Goal: Entertainment & Leisure: Consume media (video, audio)

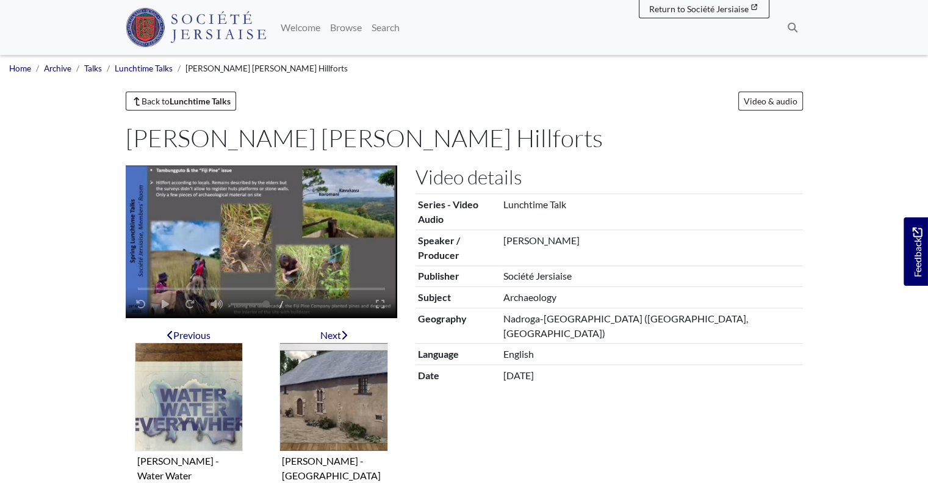
click at [164, 303] on div "/" at bounding box center [205, 303] width 155 height 23
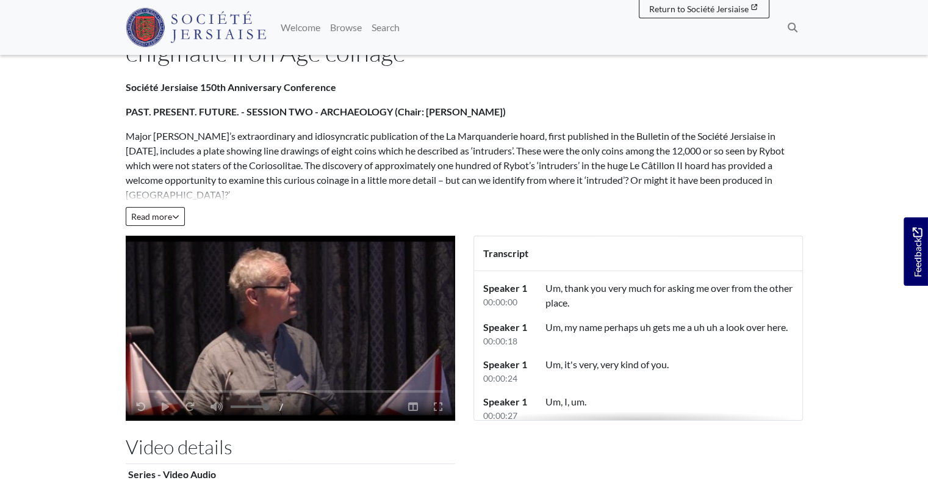
scroll to position [117, 0]
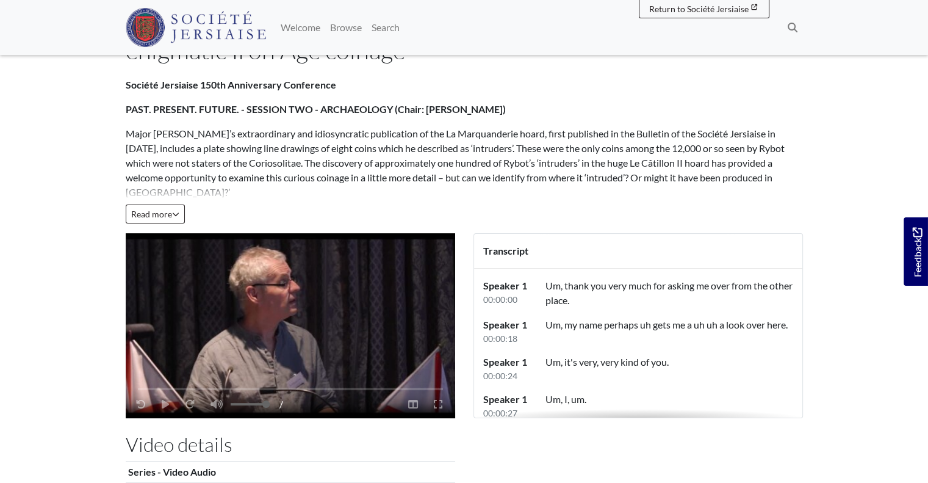
click at [156, 403] on div "/" at bounding box center [205, 403] width 155 height 23
click at [162, 406] on div "/" at bounding box center [205, 403] width 155 height 23
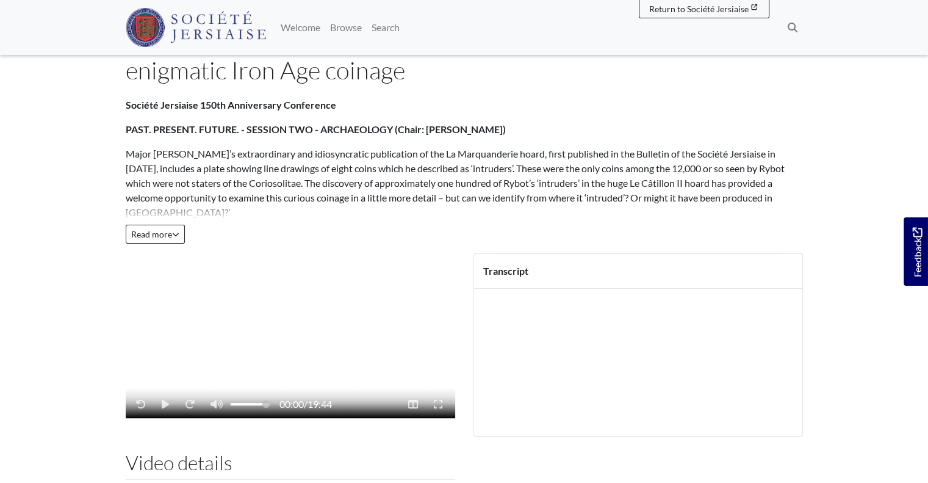
scroll to position [117, 0]
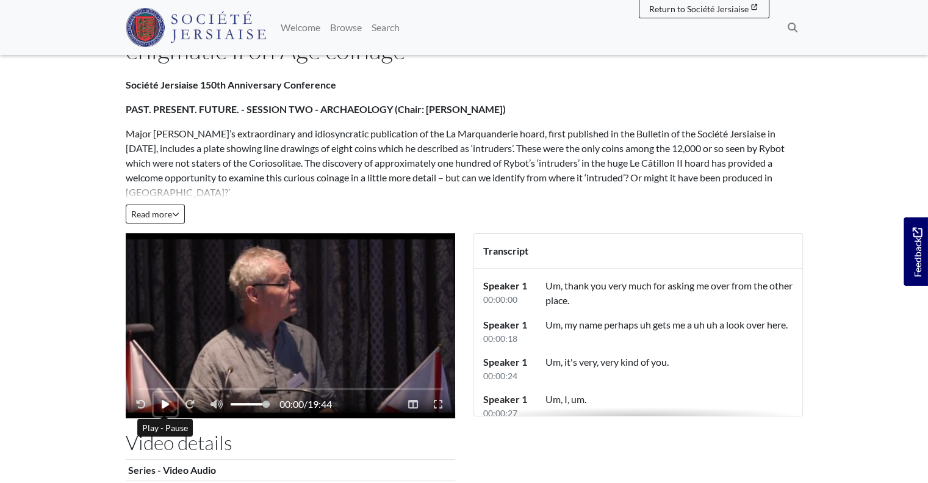
click at [165, 402] on icon "Play - Pause" at bounding box center [165, 404] width 7 height 9
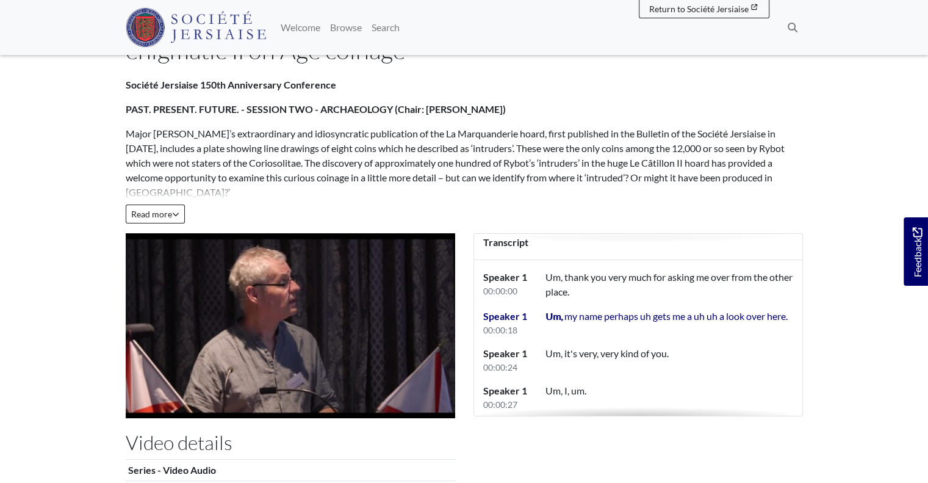
click at [435, 212] on div "Société Jersiaise 150th Anniversary Conference PAST. PRESENT. FUTURE. - SESSION…" at bounding box center [465, 151] width 678 height 146
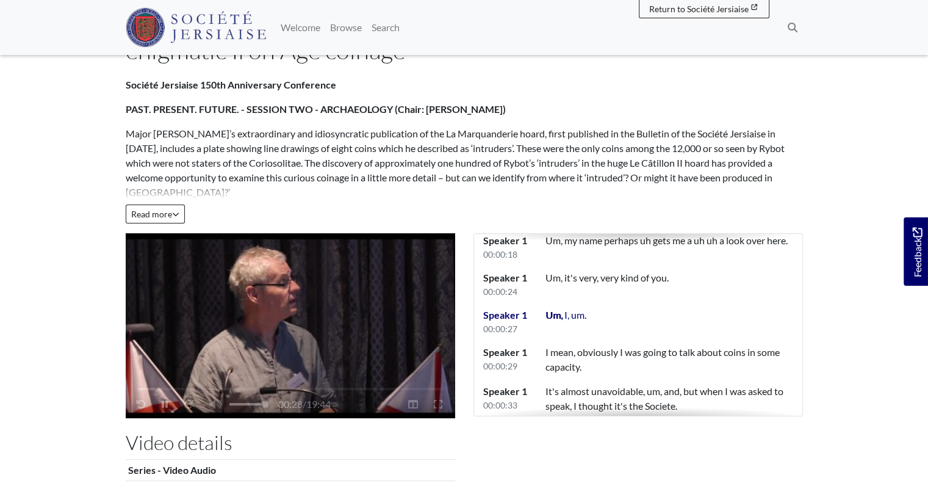
scroll to position [85, 0]
click at [160, 408] on button "Play - Pause" at bounding box center [165, 403] width 22 height 23
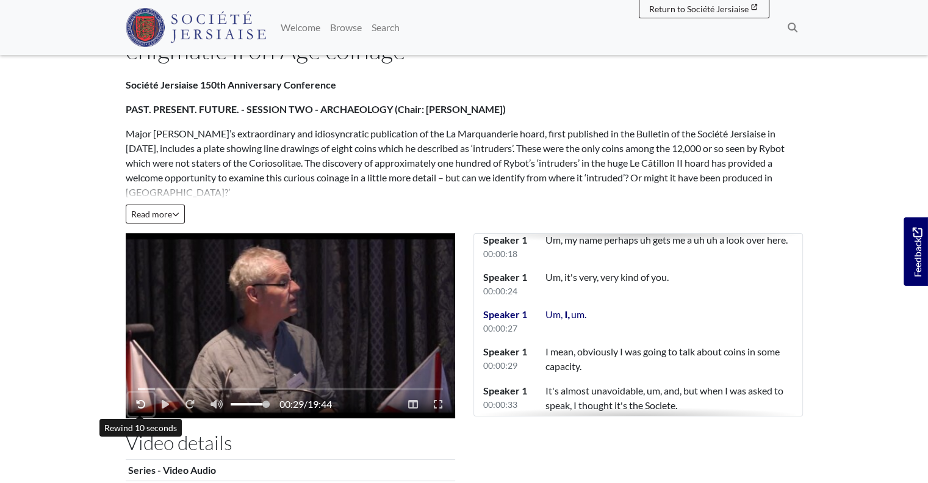
click at [140, 399] on icon "Rewind 10 seconds" at bounding box center [141, 404] width 10 height 10
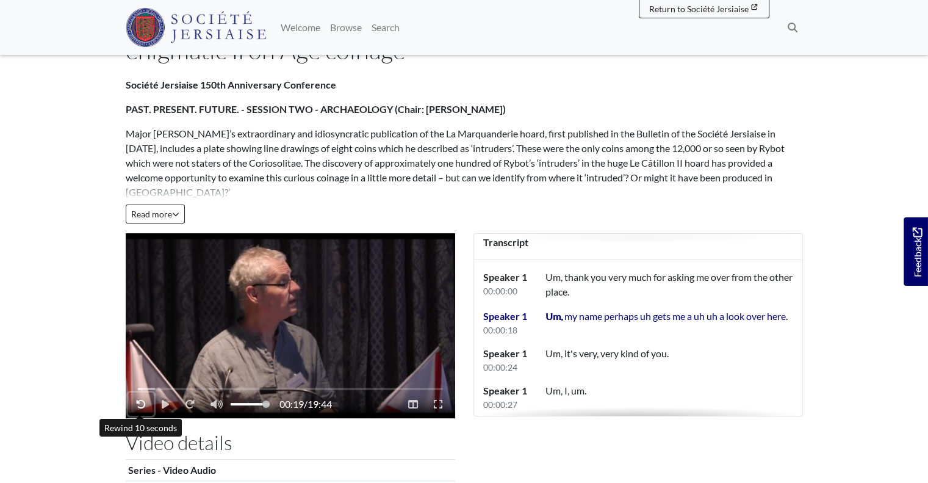
click at [140, 399] on icon "Rewind 10 seconds" at bounding box center [141, 404] width 10 height 10
click at [159, 400] on button "Play - Pause" at bounding box center [165, 403] width 23 height 23
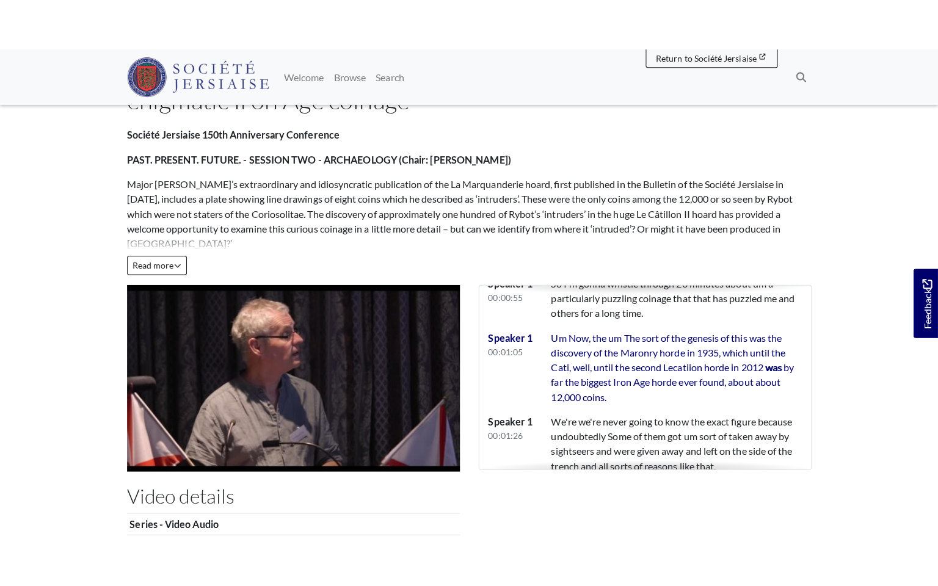
scroll to position [403, 0]
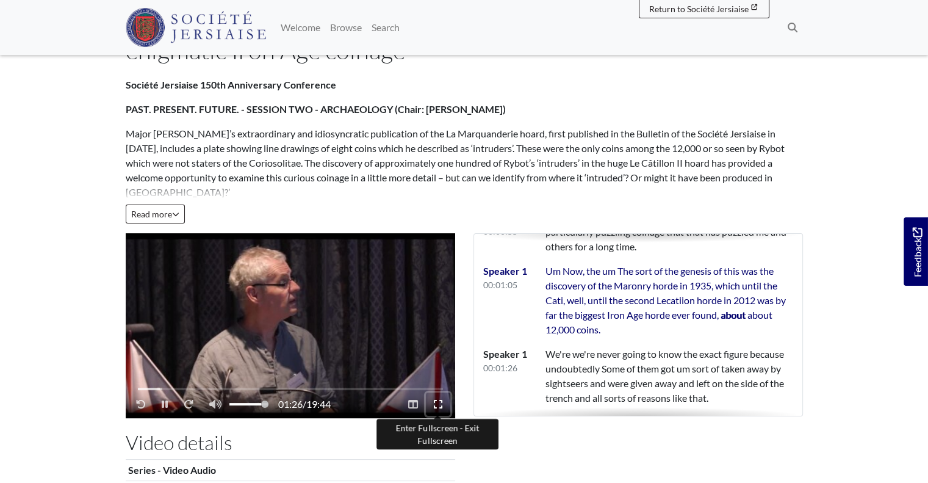
click at [441, 406] on icon "Enter Fullscreen - Exit Fullscreen" at bounding box center [438, 404] width 9 height 10
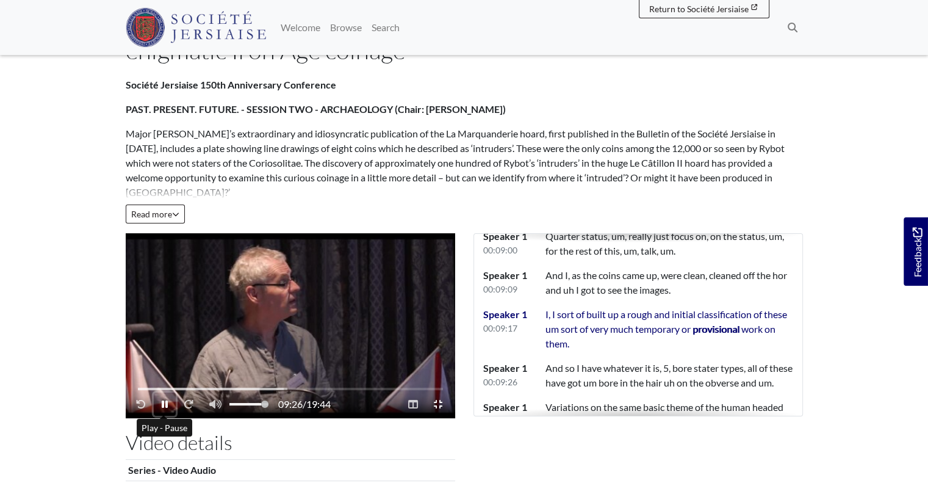
scroll to position [2993, 0]
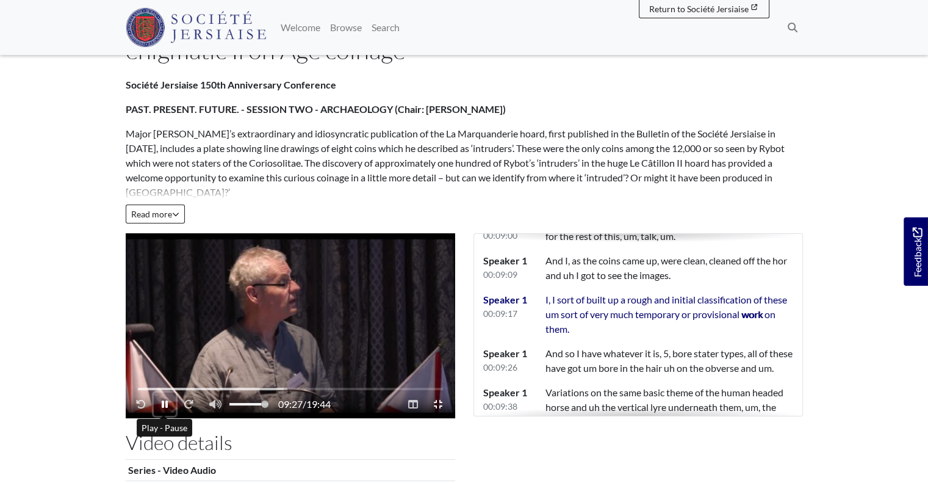
click at [164, 402] on icon "Play - Pause" at bounding box center [165, 404] width 6 height 10
click at [164, 402] on icon "Play - Pause" at bounding box center [165, 404] width 7 height 9
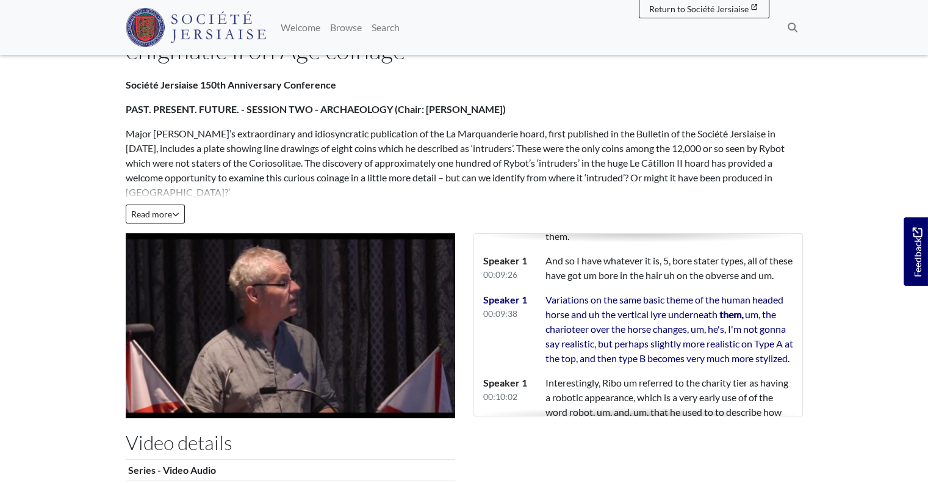
scroll to position [3100, 0]
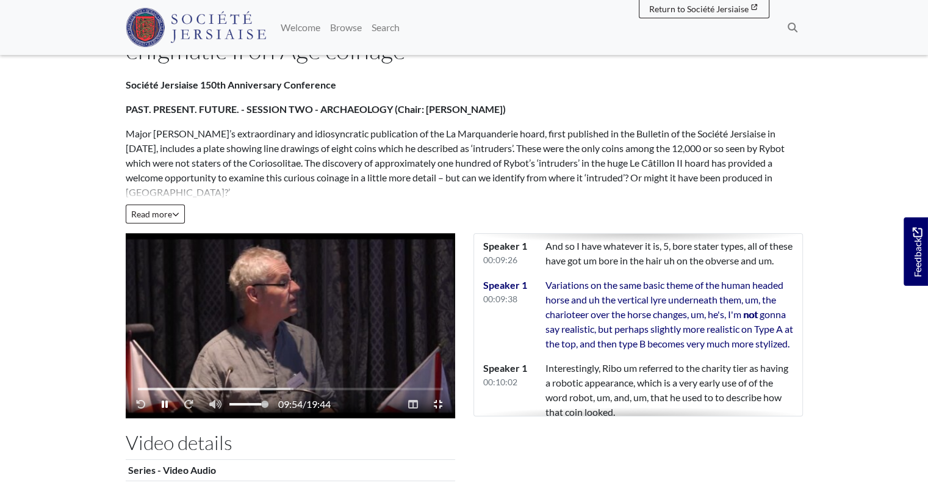
click at [343, 302] on video "Video player" at bounding box center [291, 325] width 330 height 185
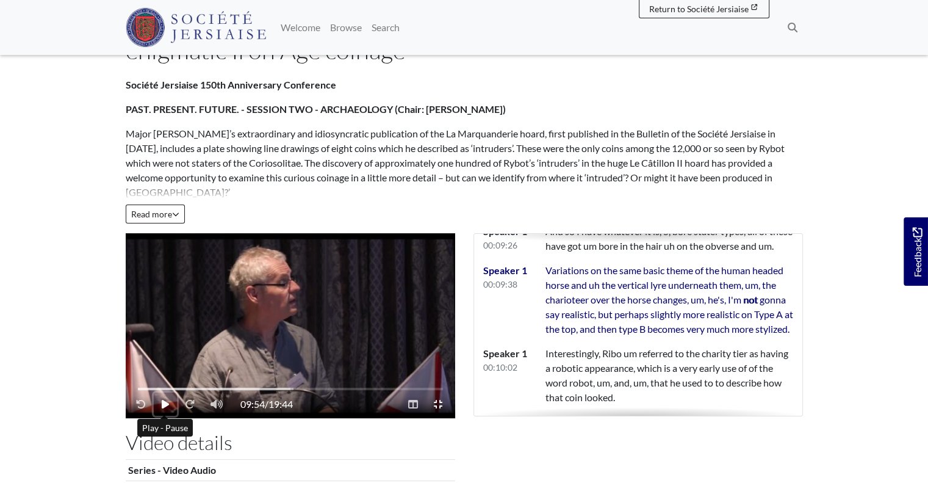
click at [162, 406] on icon "Play - Pause" at bounding box center [165, 404] width 7 height 9
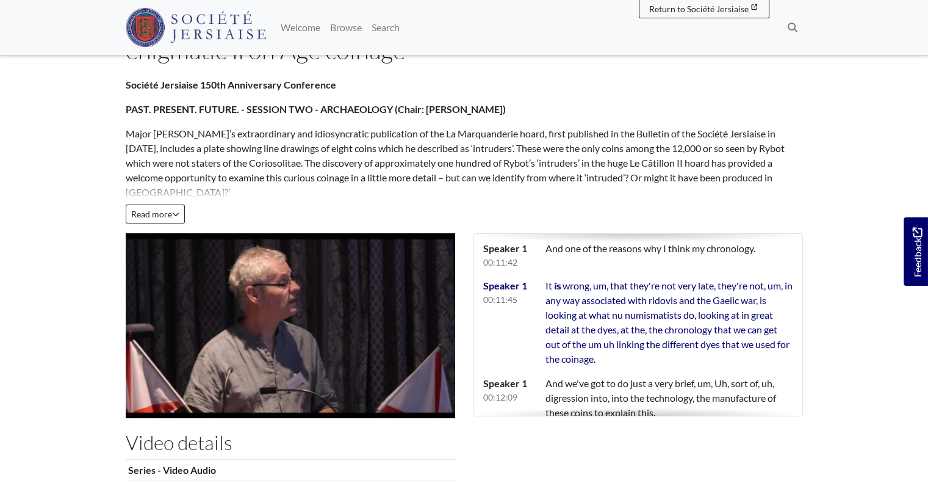
scroll to position [3655, 0]
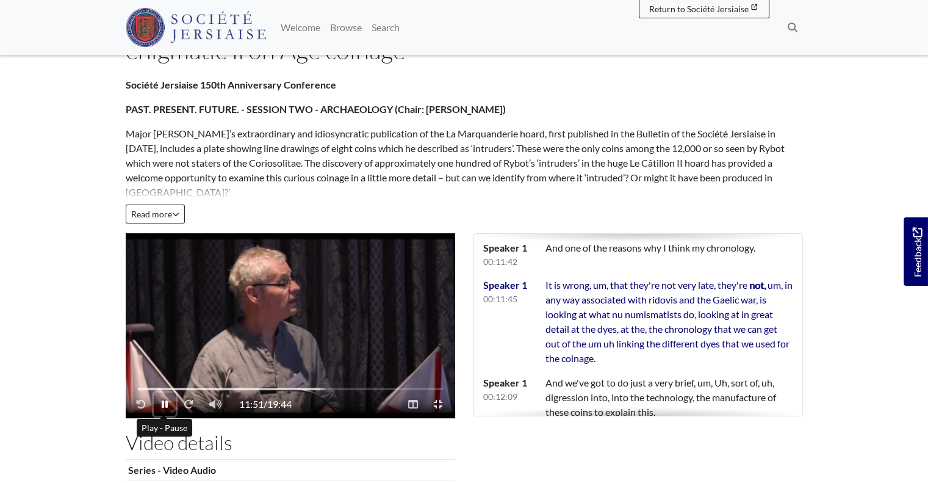
click at [167, 407] on button "Play - Pause" at bounding box center [165, 403] width 22 height 23
click at [167, 407] on icon "Play - Pause" at bounding box center [165, 404] width 7 height 10
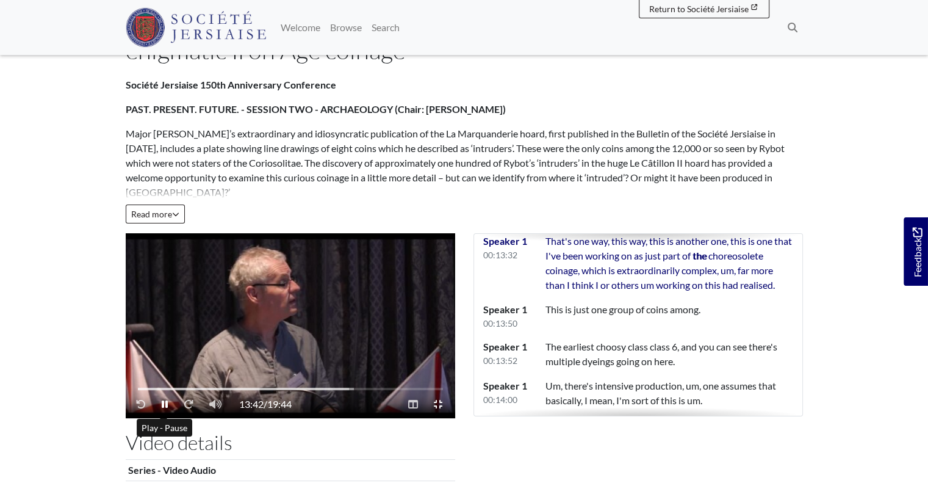
scroll to position [4217, 0]
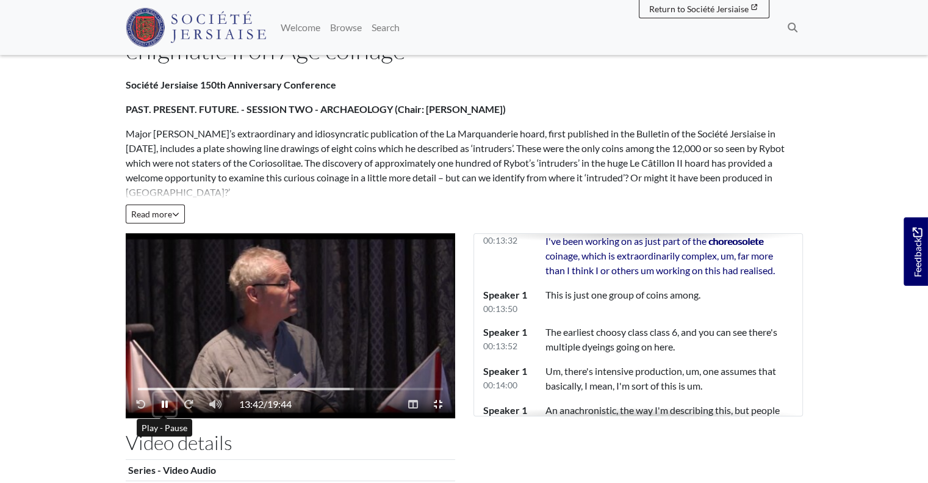
click at [160, 405] on button "Play - Pause" at bounding box center [165, 403] width 22 height 23
click at [160, 405] on button "Play - Pause" at bounding box center [165, 403] width 23 height 23
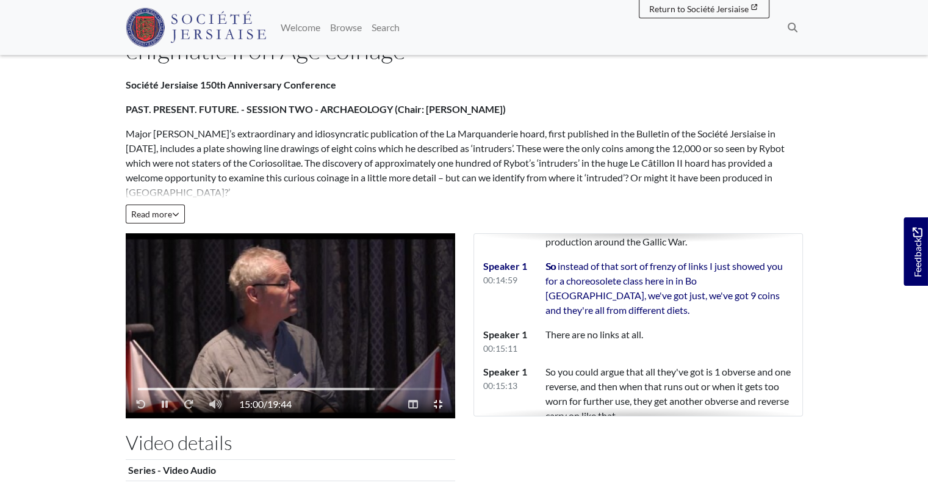
scroll to position [4620, 0]
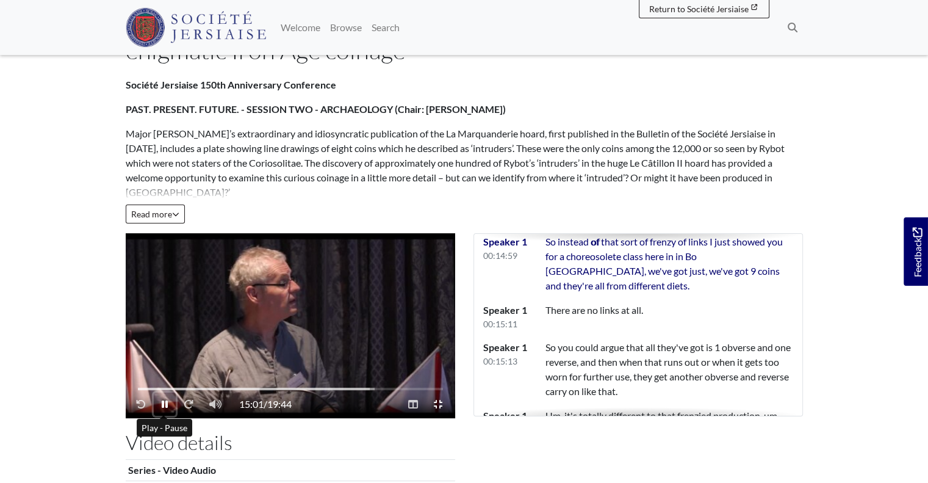
click at [169, 405] on button "Play - Pause" at bounding box center [165, 403] width 22 height 23
click at [158, 405] on button "Play - Pause" at bounding box center [165, 403] width 23 height 23
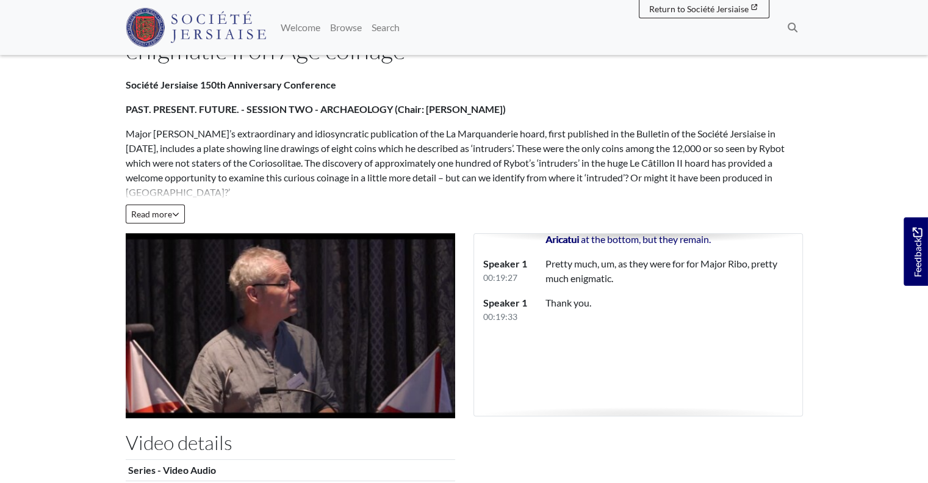
scroll to position [6121, 0]
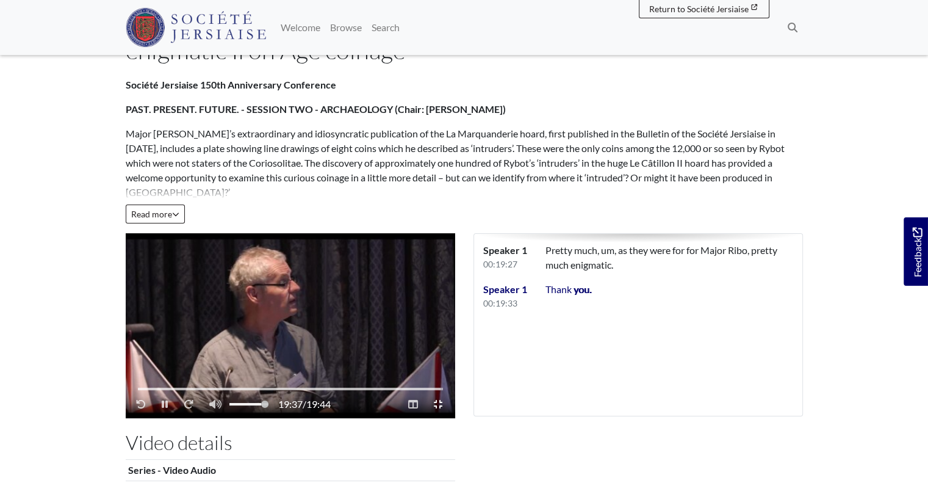
click at [193, 355] on video "Video player" at bounding box center [291, 325] width 330 height 185
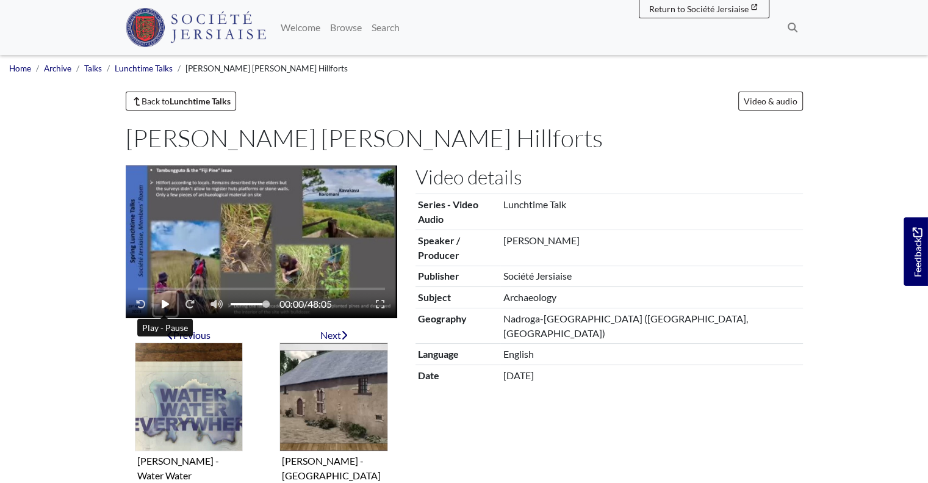
click at [170, 305] on button "Play - Pause" at bounding box center [165, 303] width 23 height 23
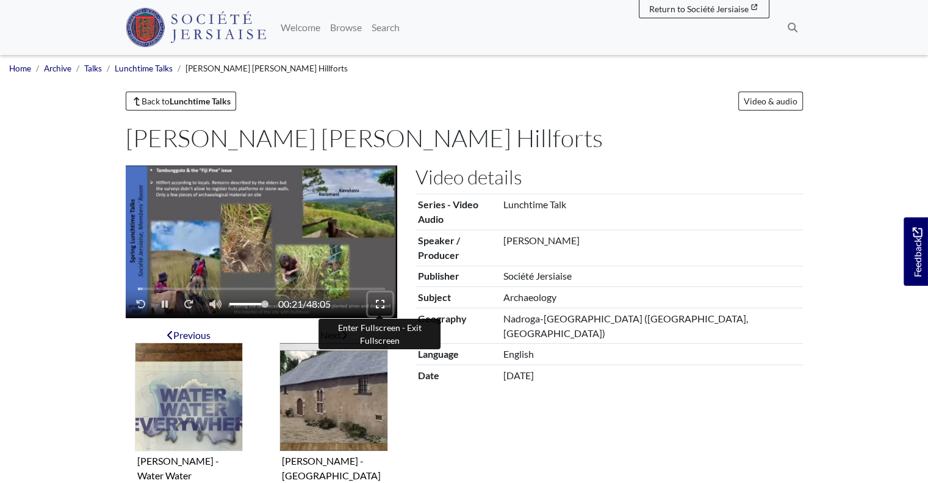
click at [386, 302] on button "Enter Fullscreen - Exit Fullscreen" at bounding box center [380, 303] width 24 height 23
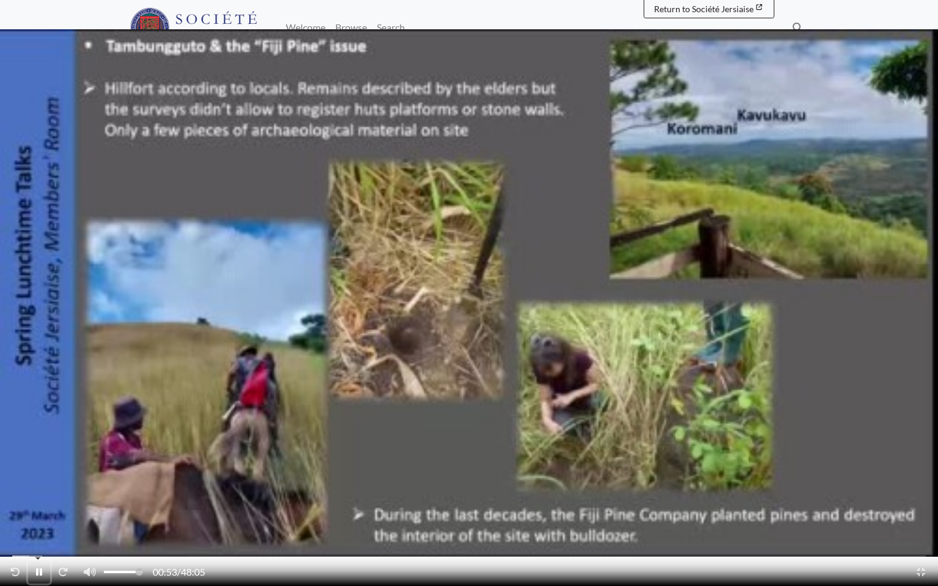
click at [35, 482] on button "Play - Pause" at bounding box center [39, 571] width 22 height 23
click at [35, 482] on button "Play - Pause" at bounding box center [39, 571] width 23 height 23
click at [59, 482] on button "Fast-forward 10 seconds" at bounding box center [63, 571] width 26 height 23
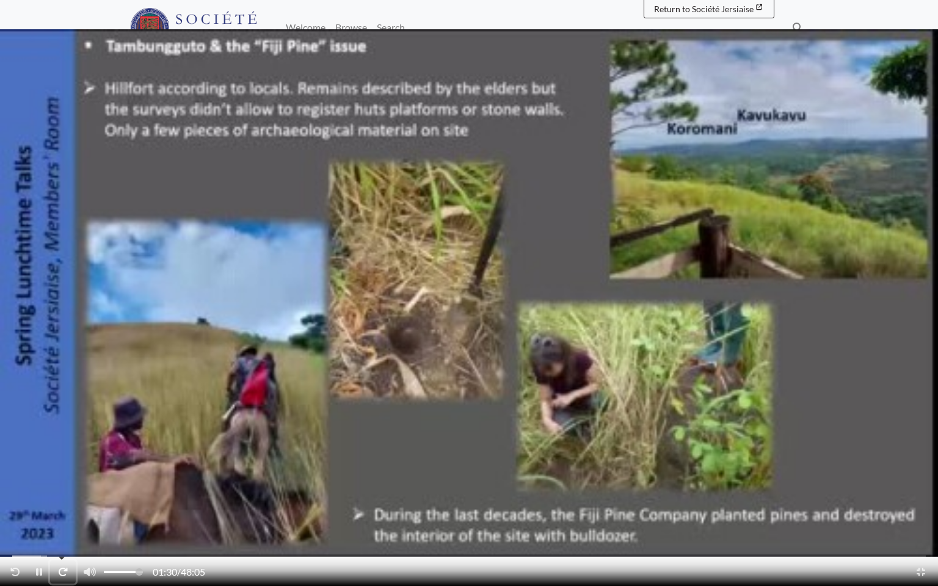
click at [59, 482] on button "Fast-forward 10 seconds" at bounding box center [63, 571] width 26 height 23
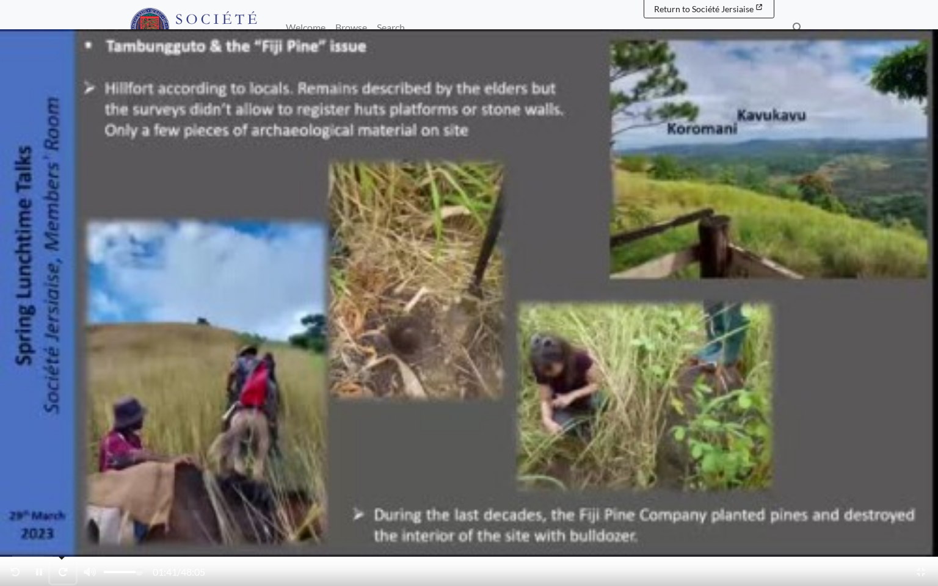
click at [59, 482] on button "Fast-forward 10 seconds" at bounding box center [63, 571] width 26 height 23
